Goal: Check status: Check status

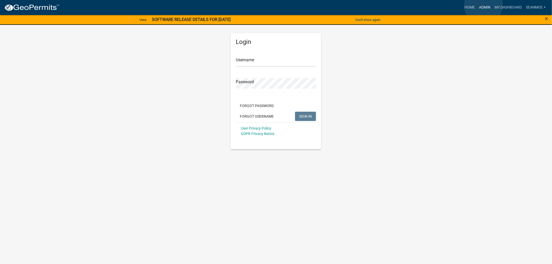
click at [483, 5] on link "Admin" at bounding box center [485, 8] width 16 height 10
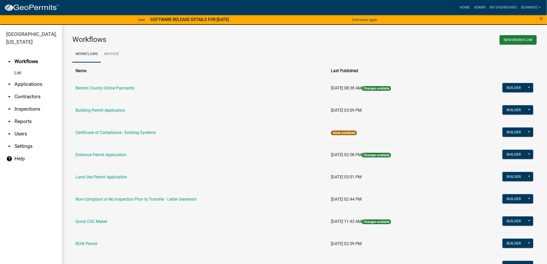
click at [27, 84] on link "arrow_drop_down Applications" at bounding box center [31, 84] width 62 height 12
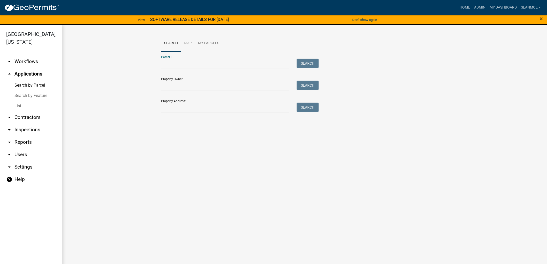
paste input "086904202"
type input "086904202"
click at [308, 65] on button "Search" at bounding box center [308, 63] width 22 height 9
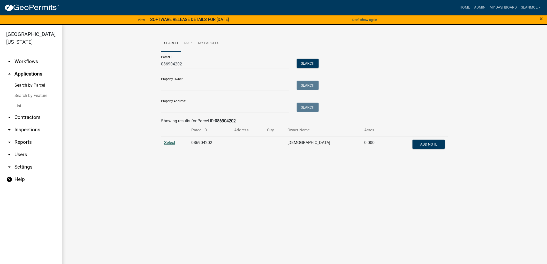
click at [171, 143] on span "Select" at bounding box center [169, 142] width 11 height 5
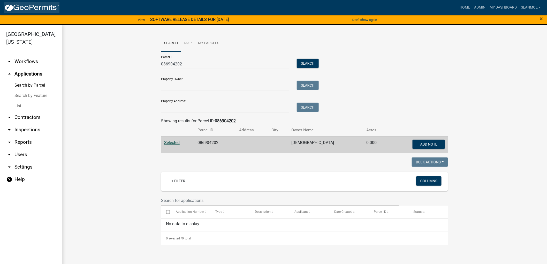
click at [37, 7] on img at bounding box center [31, 8] width 55 height 8
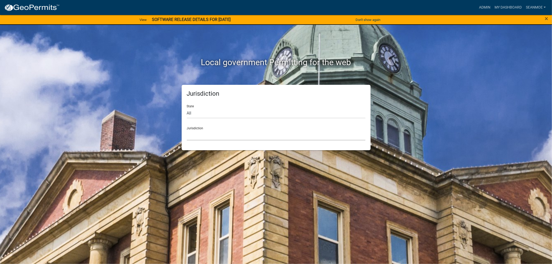
click at [231, 132] on select "Custer County, Colorado Carroll County, Georgia Cook County, Georgia Crawford C…" at bounding box center [276, 135] width 178 height 11
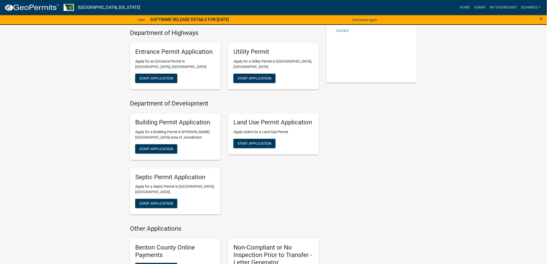
scroll to position [115, 0]
